Goal: Check status: Check status

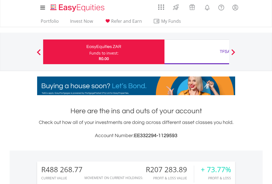
scroll to position [53, 86]
click at [89, 52] on div "Funds to invest:" at bounding box center [103, 53] width 29 height 5
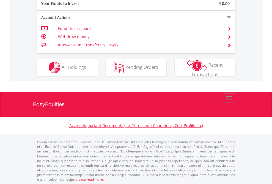
scroll to position [549, 0]
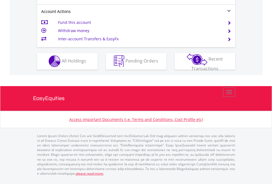
scroll to position [514, 0]
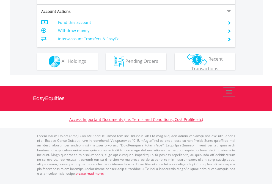
scroll to position [538, 0]
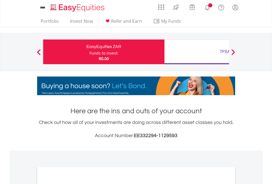
scroll to position [330, 0]
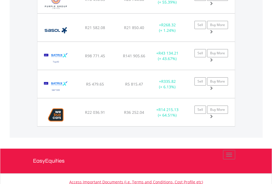
scroll to position [53, 86]
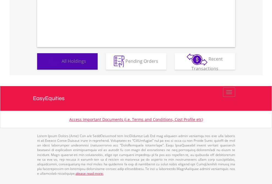
click at [62, 64] on span "All Holdings" at bounding box center [74, 61] width 24 height 6
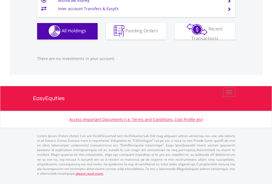
scroll to position [53, 86]
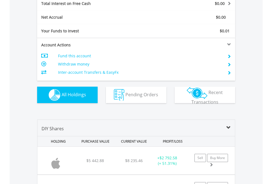
scroll to position [633, 0]
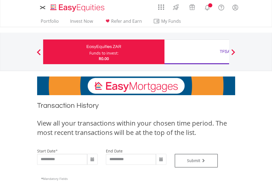
type input "**********"
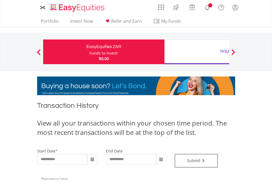
type input "**********"
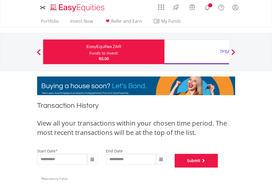
click at [218, 168] on button "Submit" at bounding box center [196, 161] width 43 height 14
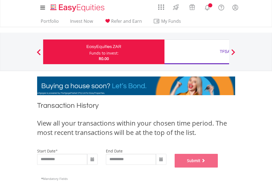
scroll to position [223, 0]
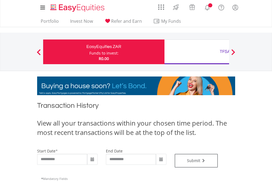
click at [196, 52] on div "TFSA" at bounding box center [225, 52] width 115 height 8
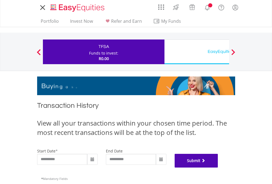
click at [218, 168] on button "Submit" at bounding box center [196, 161] width 43 height 14
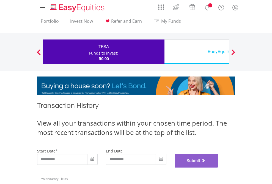
scroll to position [223, 0]
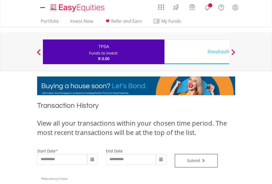
click at [196, 52] on div "EasyEquities USD" at bounding box center [225, 52] width 115 height 8
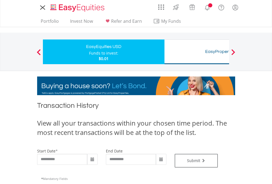
type input "**********"
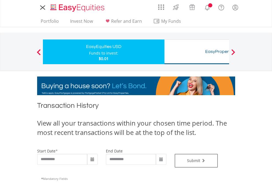
type input "**********"
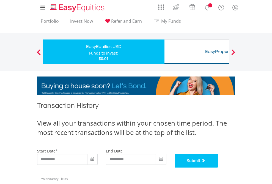
click at [218, 168] on button "Submit" at bounding box center [196, 161] width 43 height 14
